Goal: Book appointment/travel/reservation

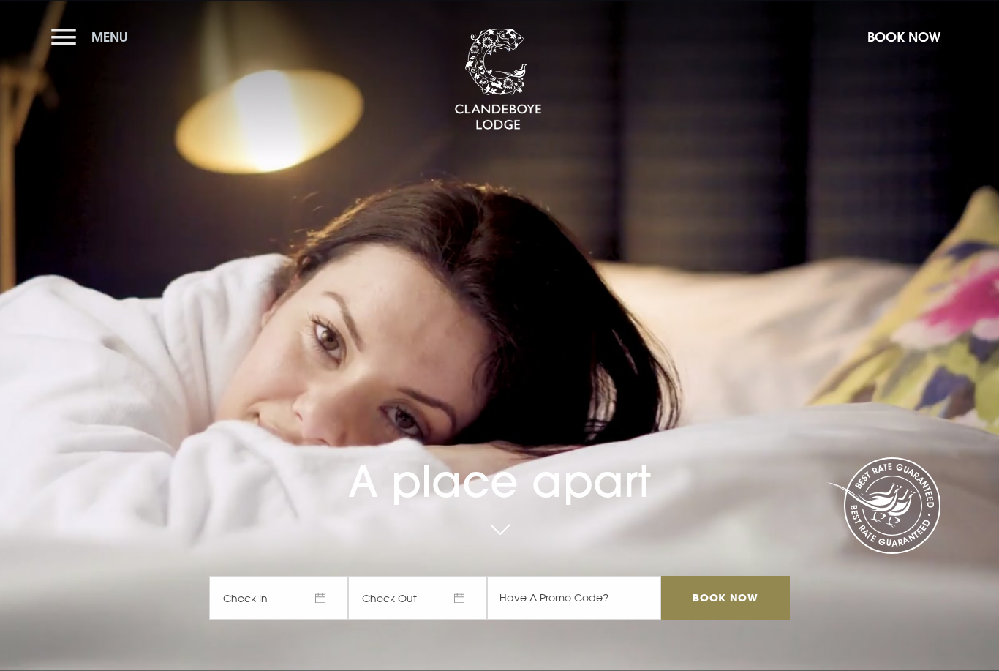
click at [78, 46] on button "Menu" at bounding box center [93, 36] width 84 height 31
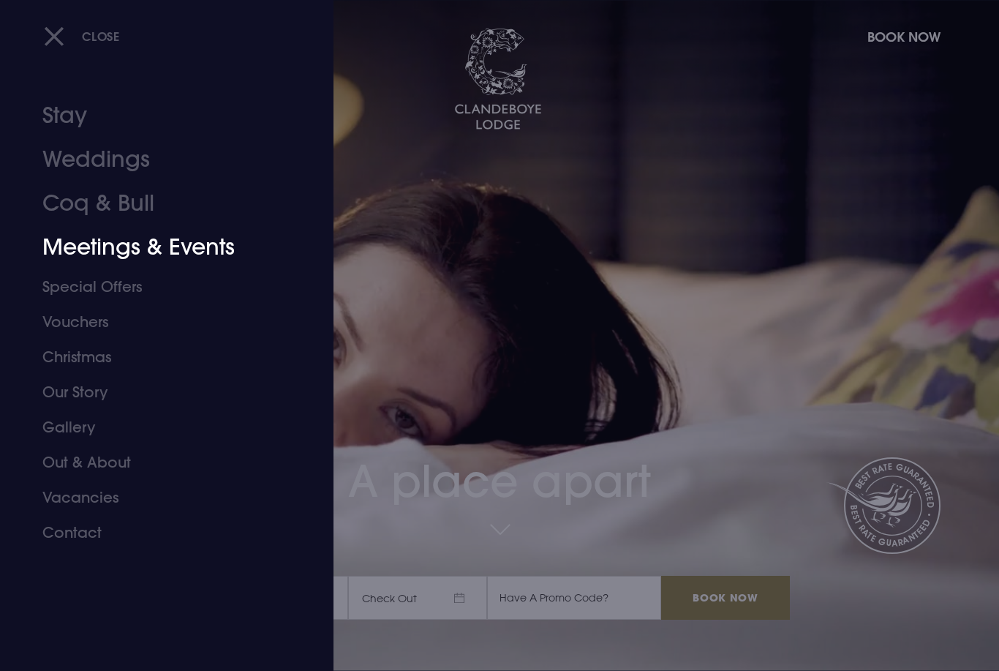
click at [137, 250] on link "Meetings & Events" at bounding box center [157, 247] width 231 height 44
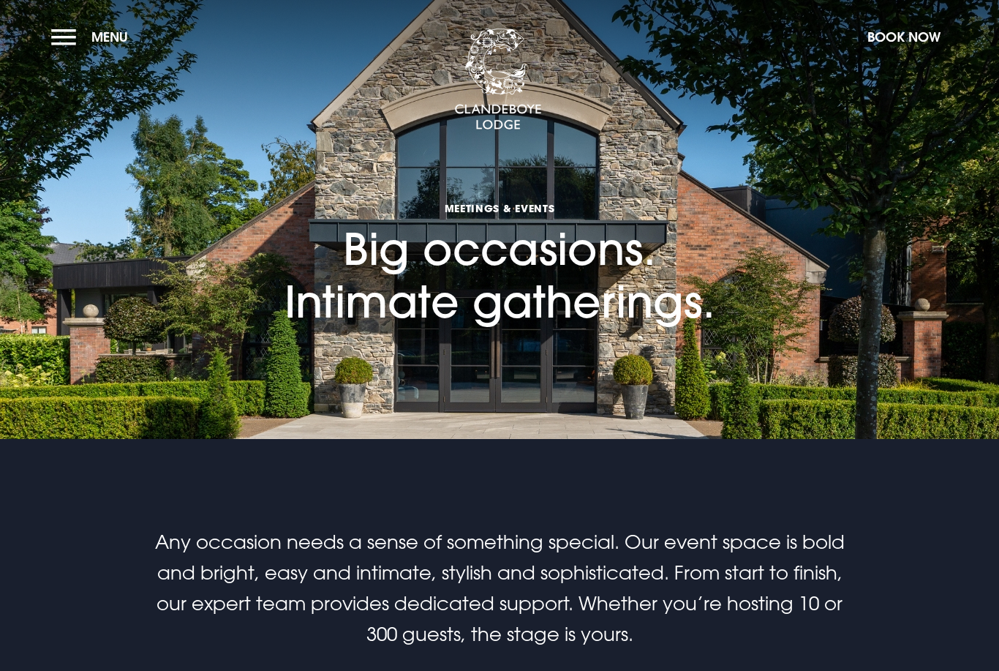
click at [173, 245] on section "Meetings & Events Big occasions. Intimate gatherings." at bounding box center [499, 219] width 999 height 439
click at [162, 244] on section "Meetings & Events Big occasions. Intimate gatherings." at bounding box center [499, 219] width 999 height 439
click at [139, 238] on section "Meetings & Events Big occasions. Intimate gatherings." at bounding box center [499, 219] width 999 height 439
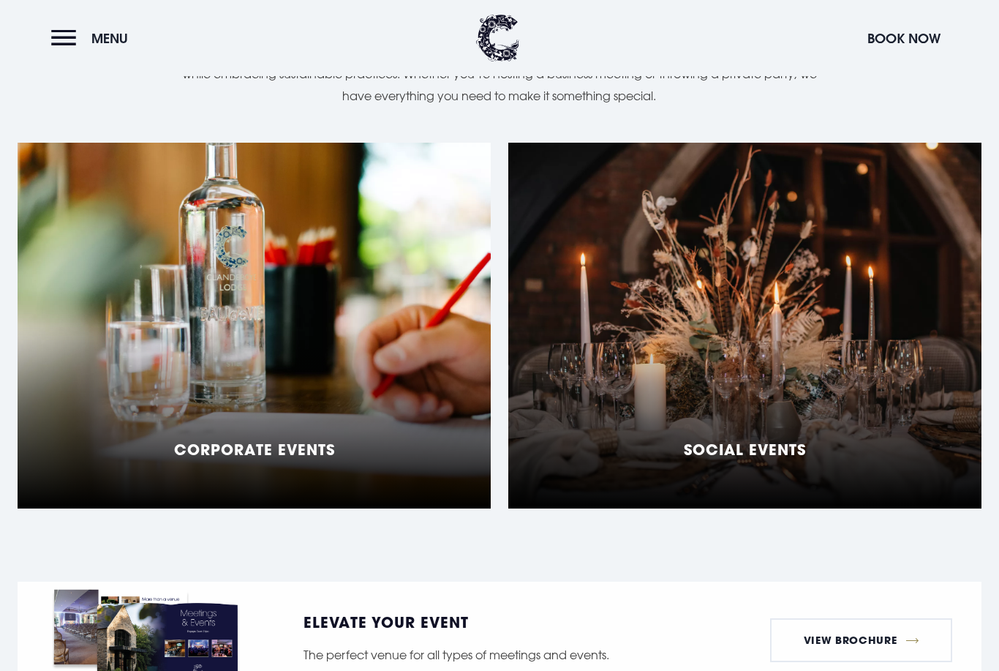
scroll to position [1145, 0]
click at [780, 279] on div "Social Events" at bounding box center [744, 326] width 473 height 366
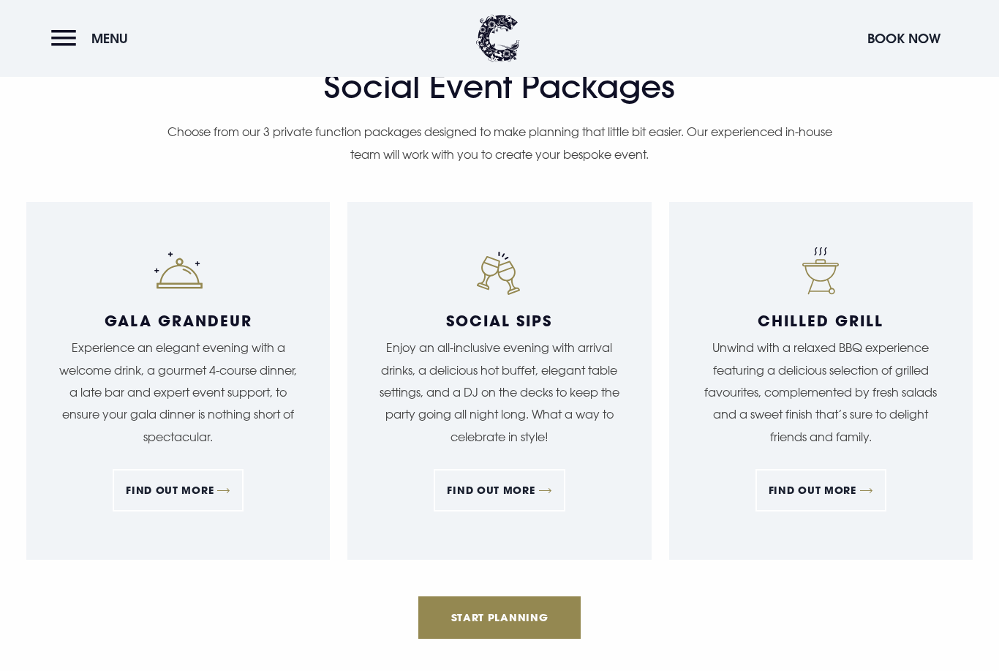
scroll to position [1281, 0]
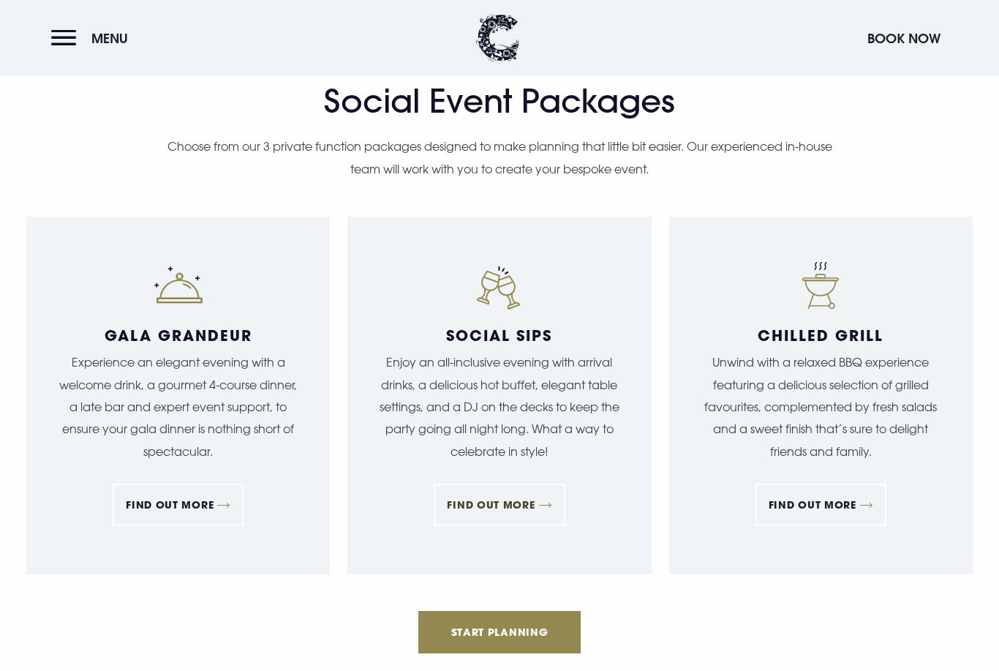
click at [489, 512] on link "FIND OUT MORE" at bounding box center [499, 505] width 131 height 42
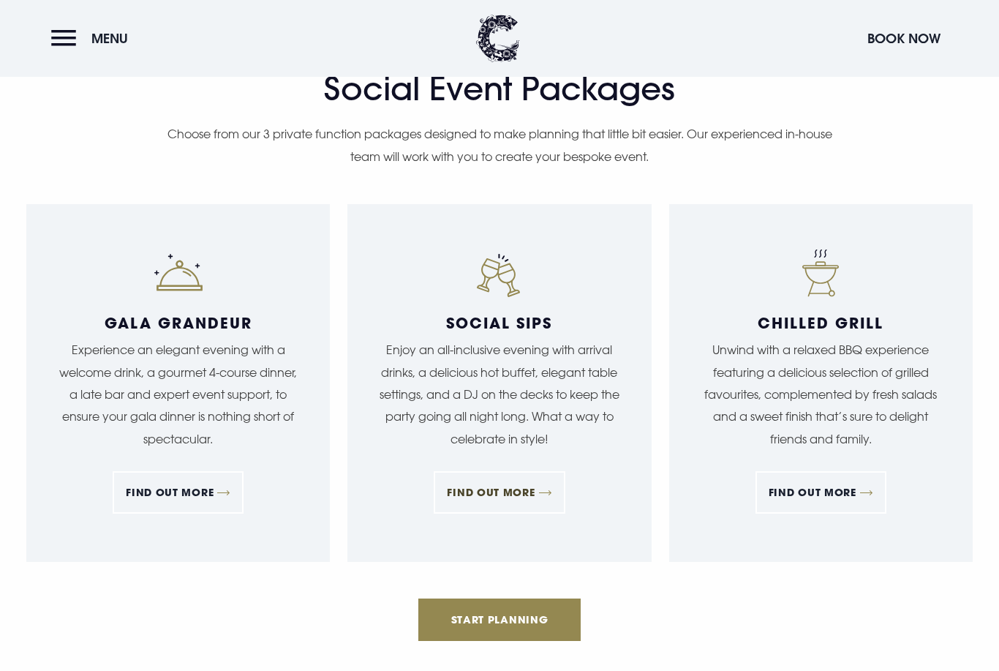
scroll to position [1330, 0]
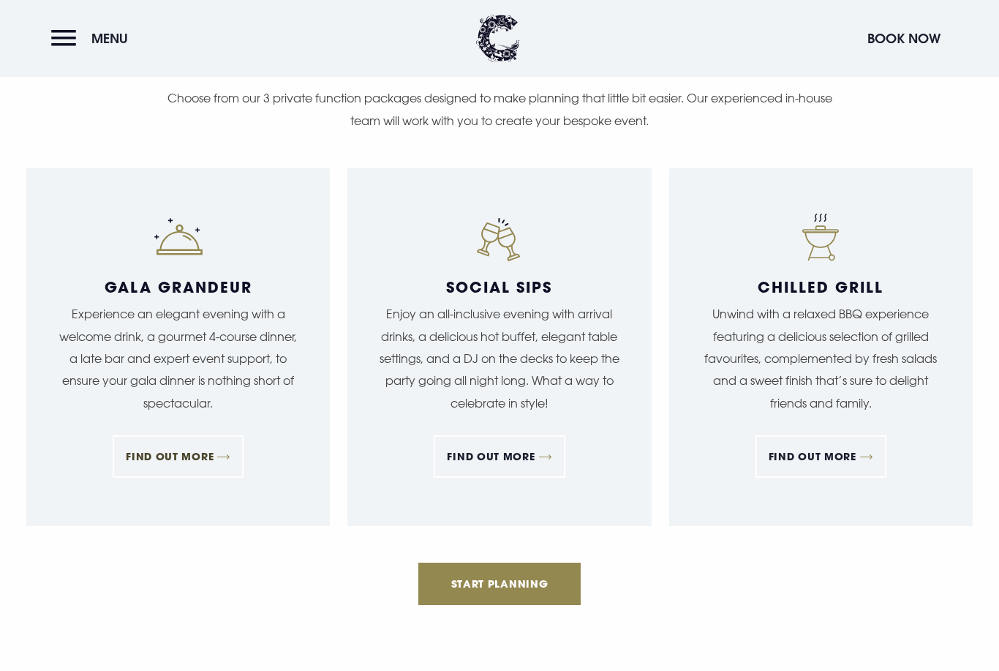
click at [205, 445] on link "FIND OUT MORE" at bounding box center [178, 456] width 131 height 42
click at [826, 464] on link "FIND OUT MORE" at bounding box center [820, 456] width 131 height 42
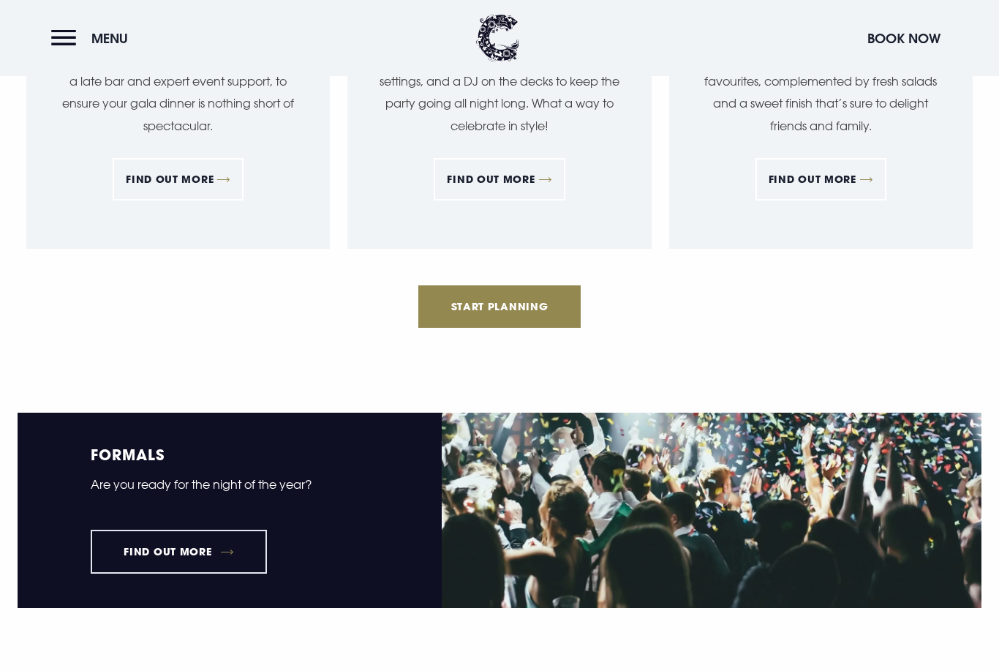
scroll to position [1656, 0]
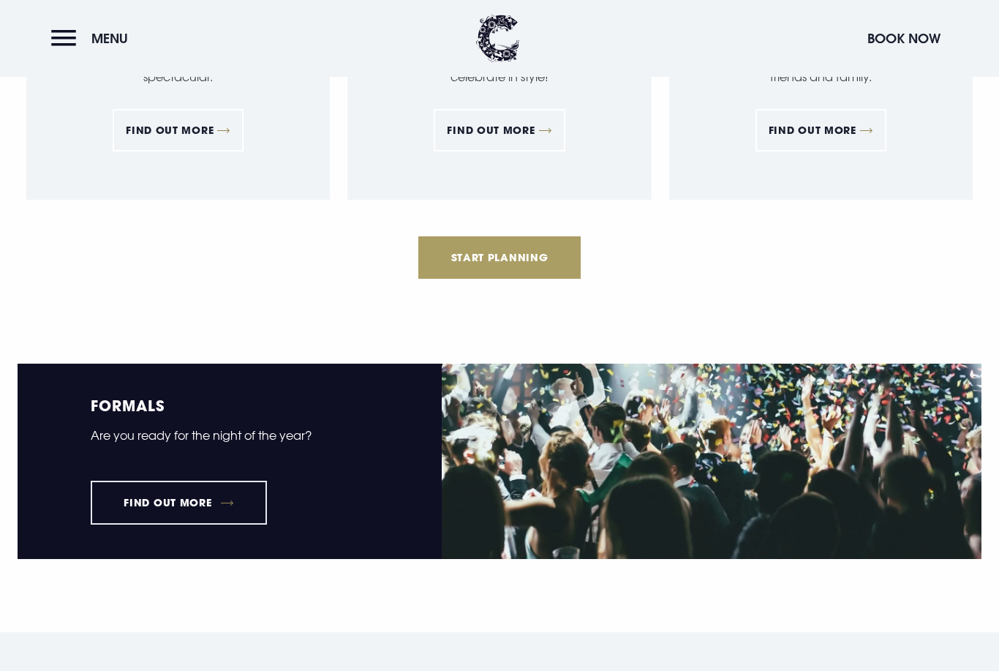
click at [493, 261] on link "Start Planning" at bounding box center [499, 257] width 162 height 42
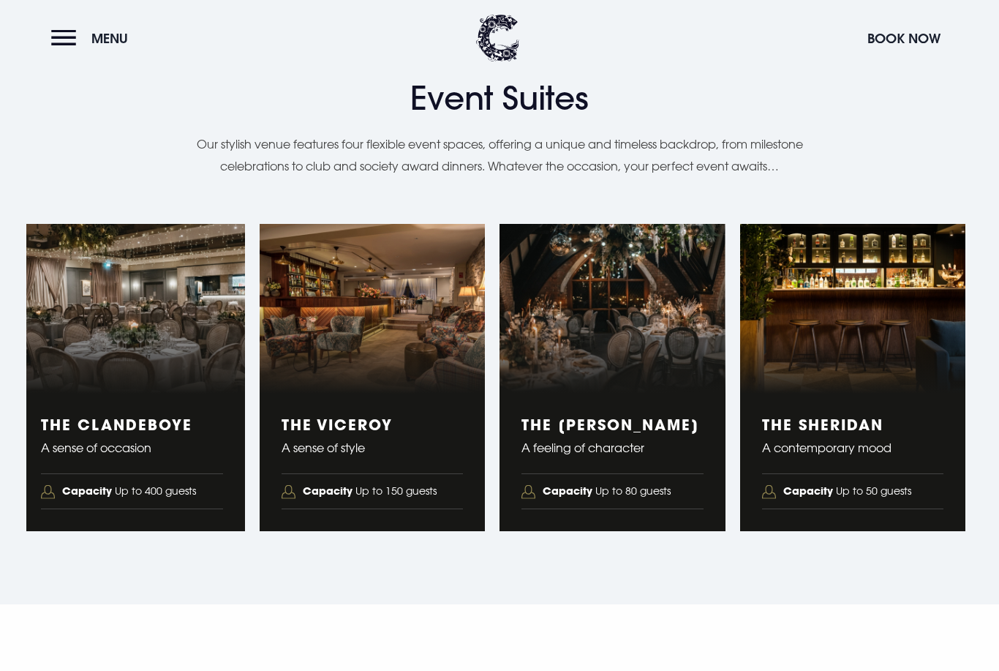
scroll to position [2307, 0]
click at [312, 377] on figure "2 of 4" at bounding box center [373, 309] width 226 height 170
click at [66, 53] on button "Menu" at bounding box center [93, 38] width 84 height 31
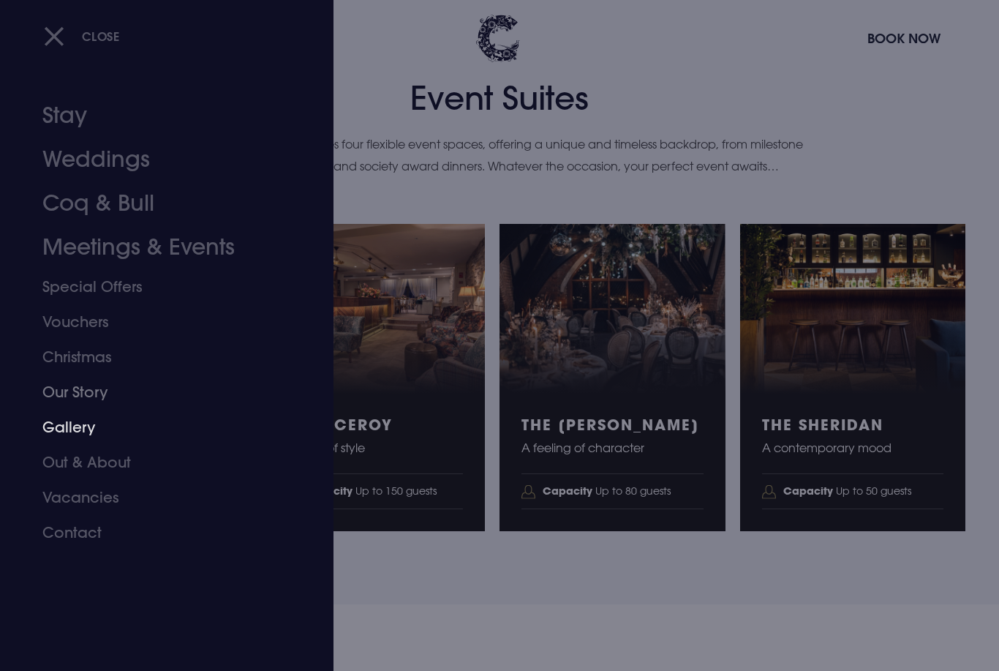
click at [53, 438] on link "Gallery" at bounding box center [157, 427] width 231 height 35
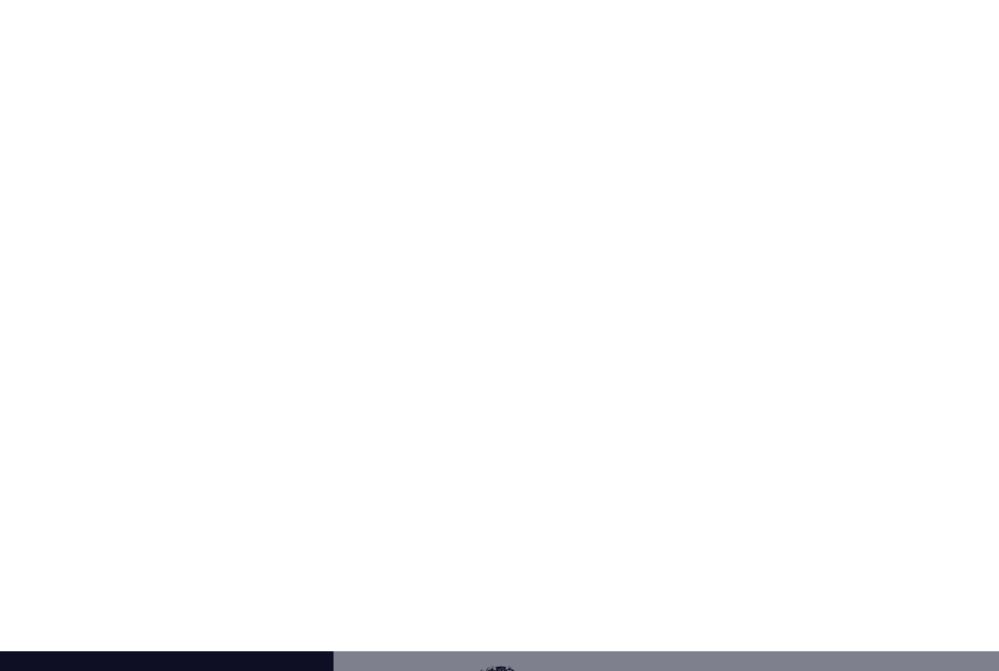
scroll to position [1704, 0]
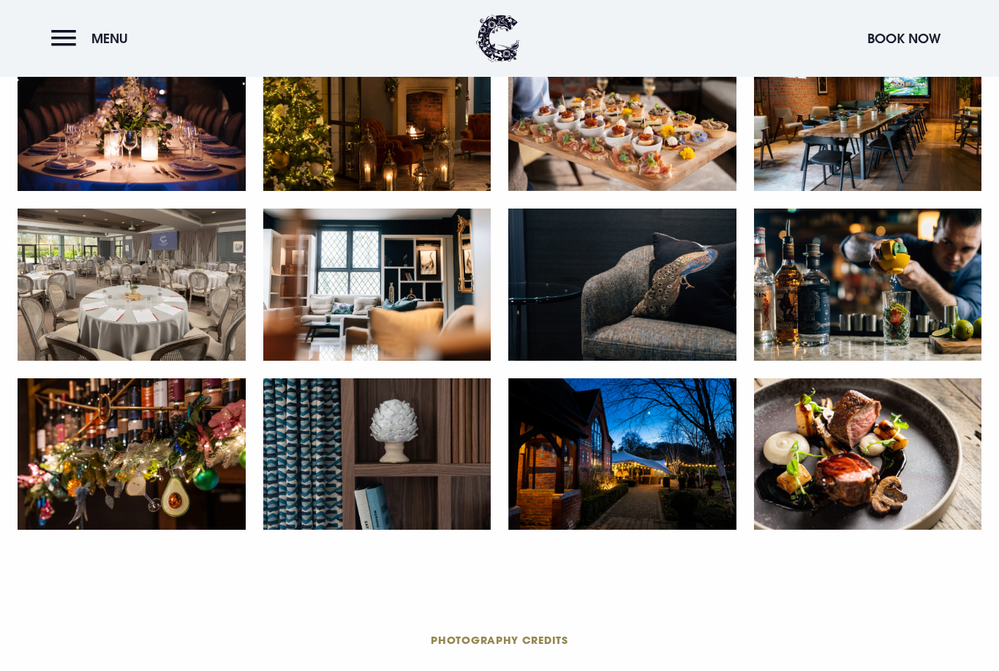
scroll to position [2369, 0]
